Goal: Find specific page/section: Find specific page/section

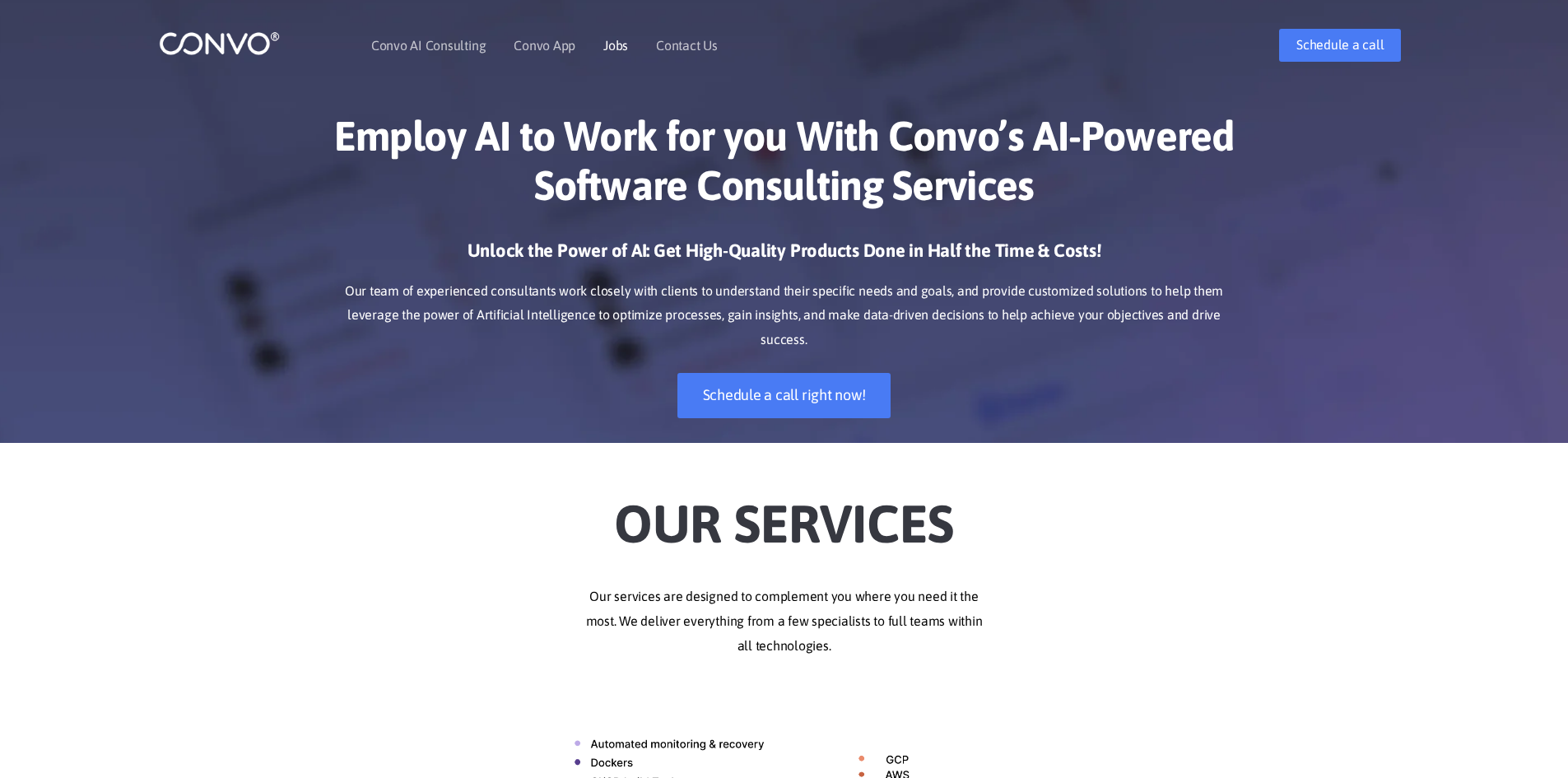
click at [617, 45] on link "Jobs" at bounding box center [615, 45] width 25 height 13
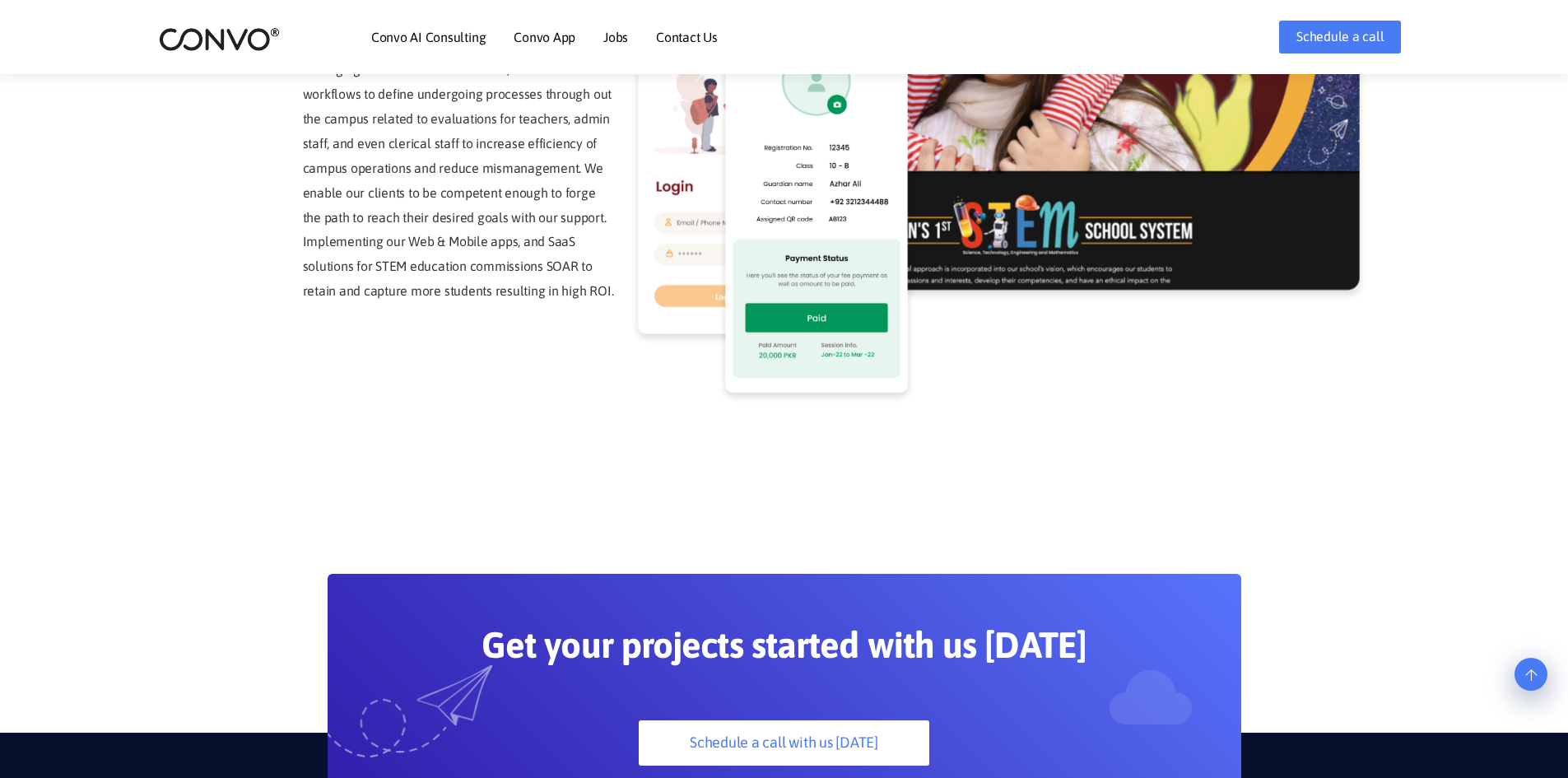
scroll to position [4203, 0]
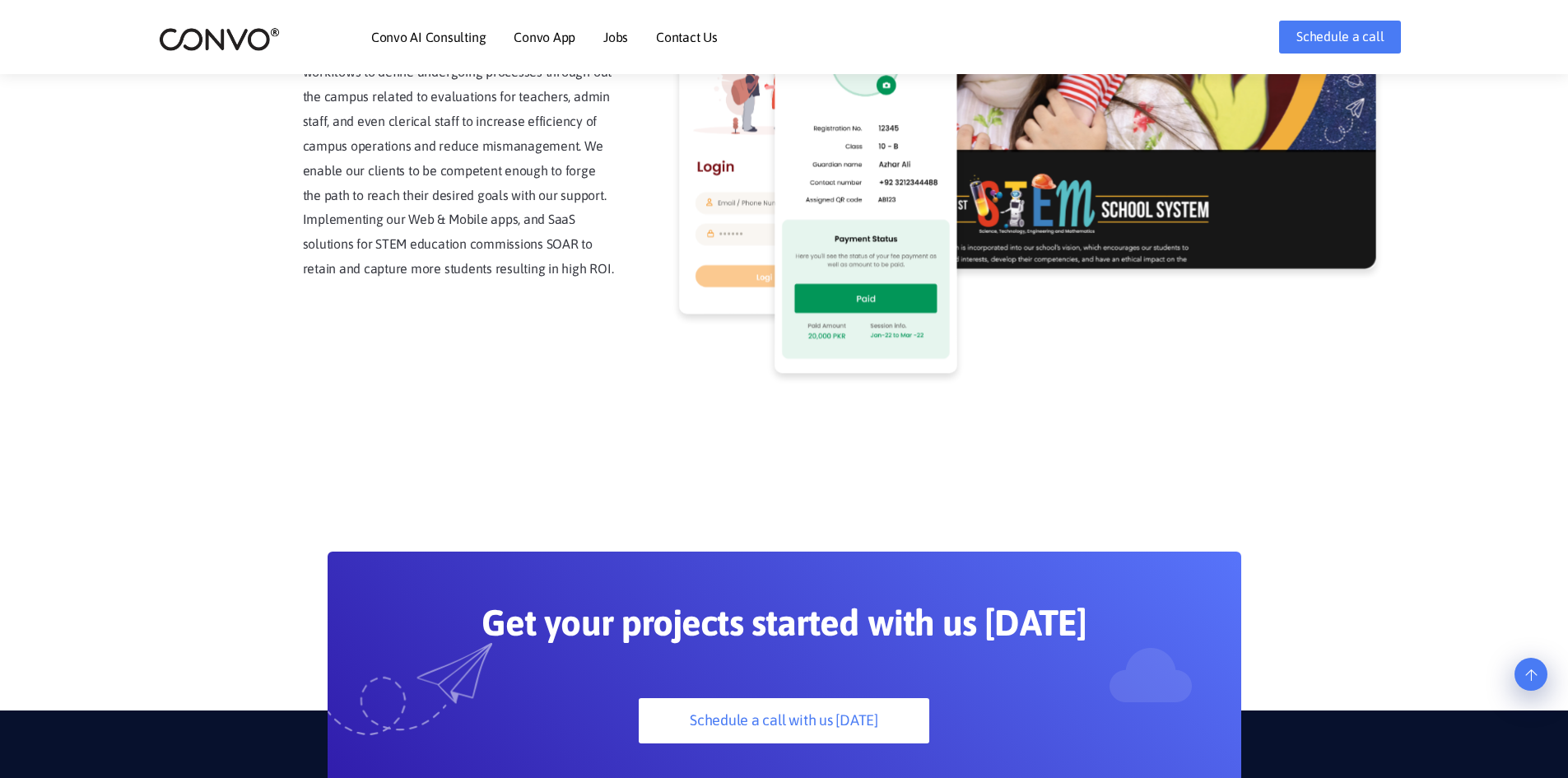
click at [616, 33] on link "Jobs" at bounding box center [615, 36] width 25 height 13
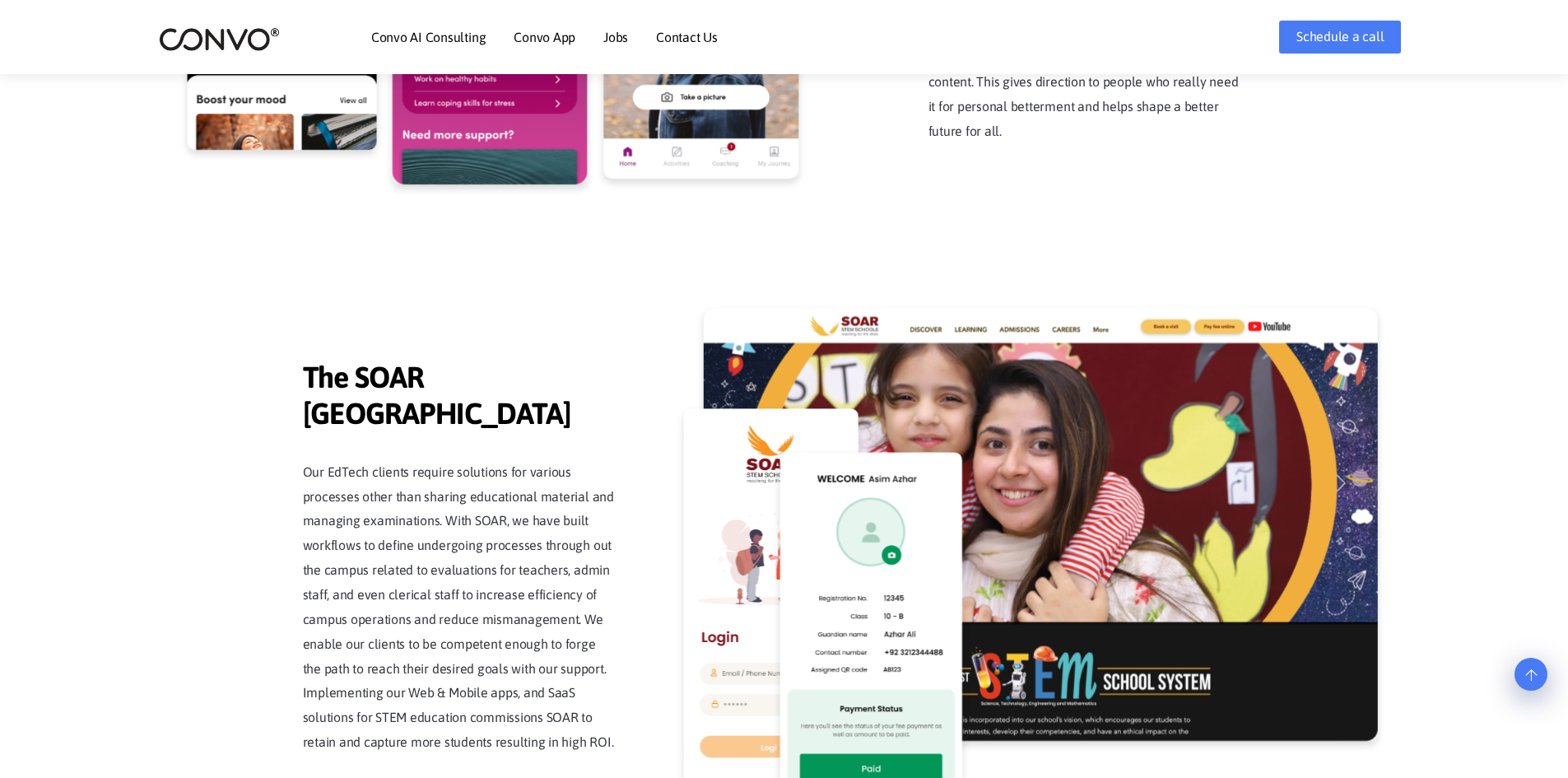
scroll to position [3710, 0]
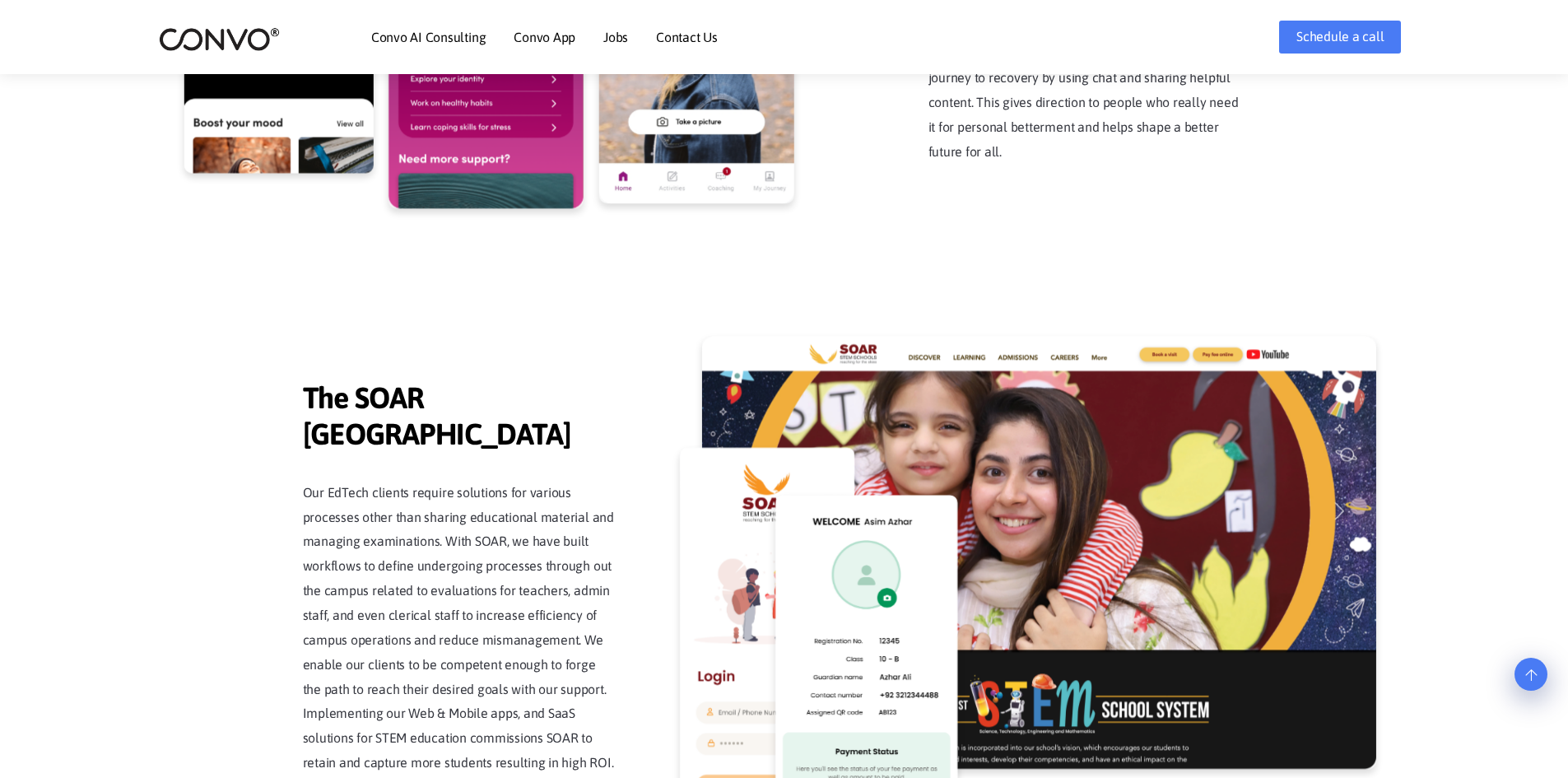
click at [610, 46] on li "Jobs" at bounding box center [615, 37] width 25 height 70
click at [620, 39] on link "Jobs" at bounding box center [615, 36] width 25 height 13
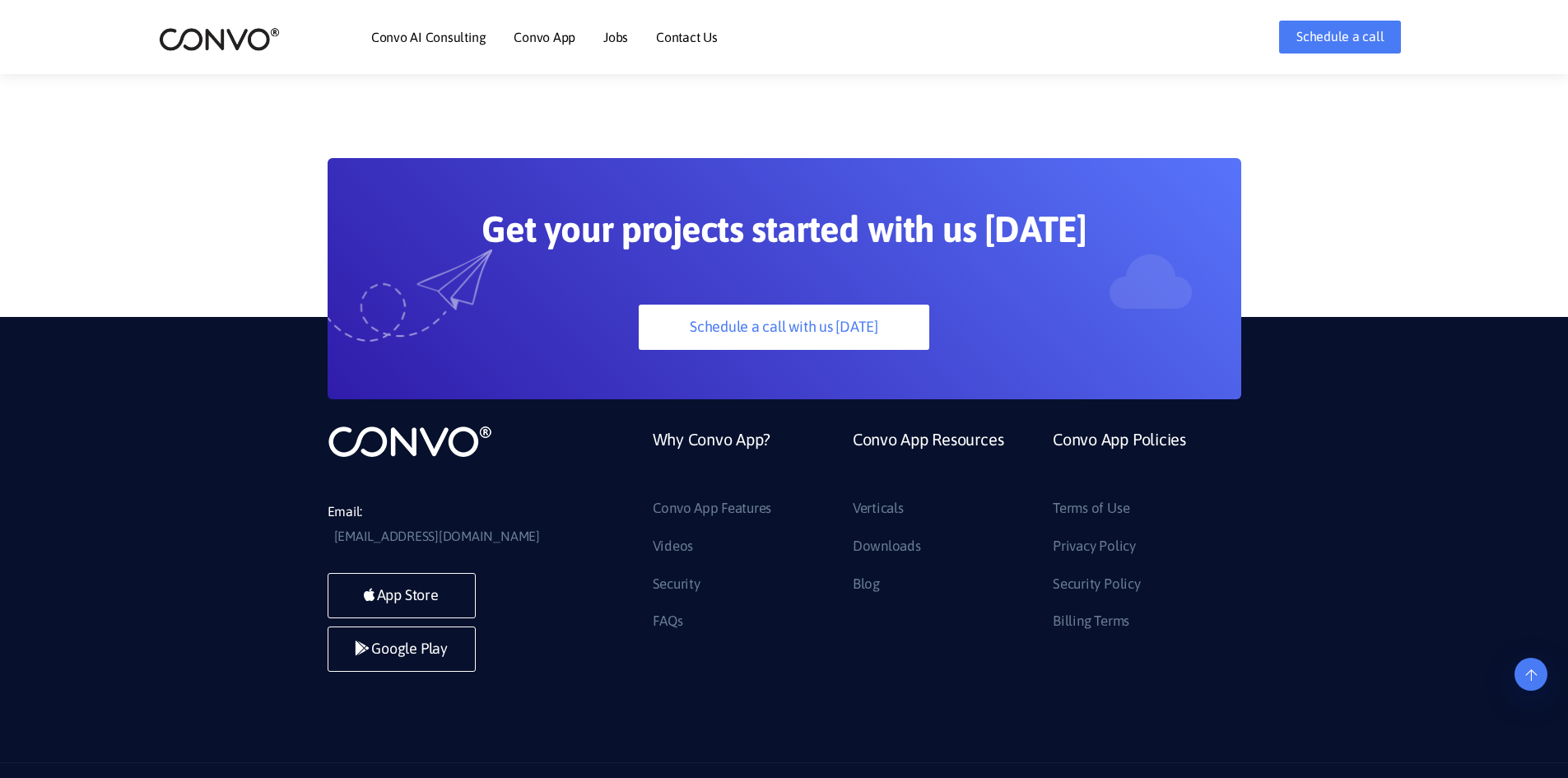
scroll to position [4493, 0]
